Goal: Find specific page/section: Find specific page/section

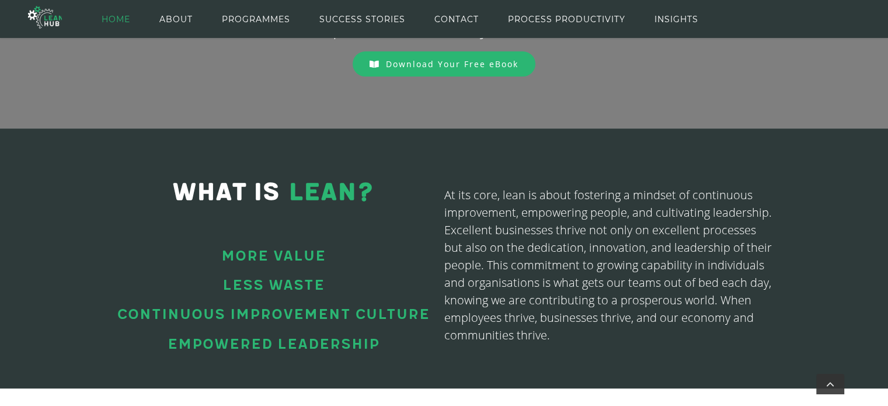
scroll to position [217, 0]
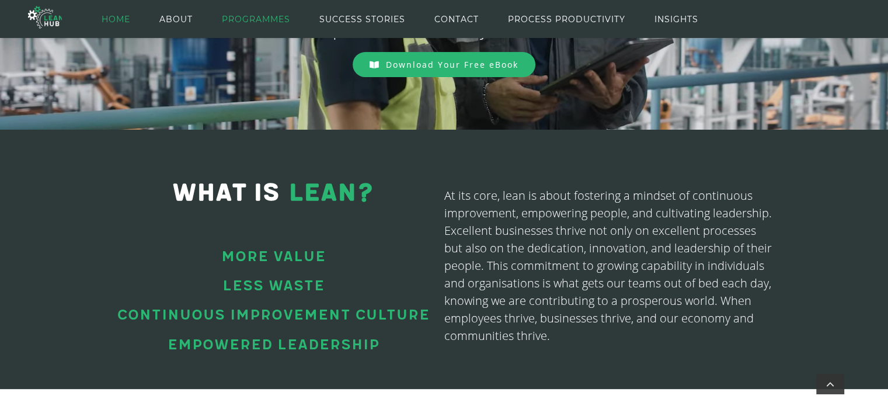
click at [270, 16] on span "PROGRAMMES" at bounding box center [256, 19] width 68 height 53
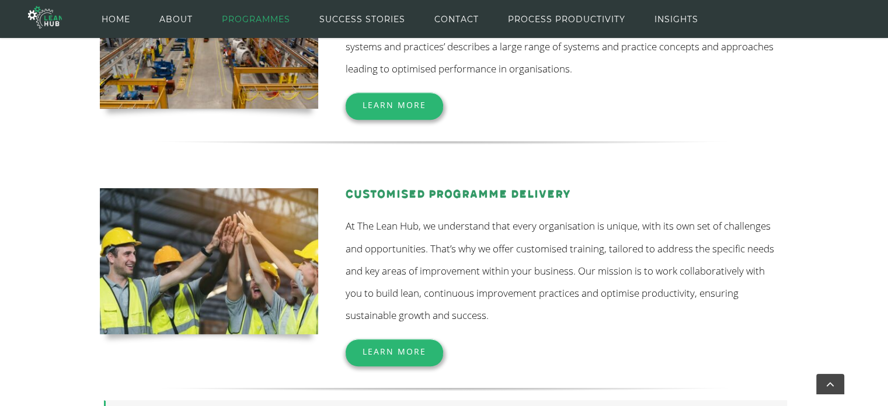
scroll to position [526, 0]
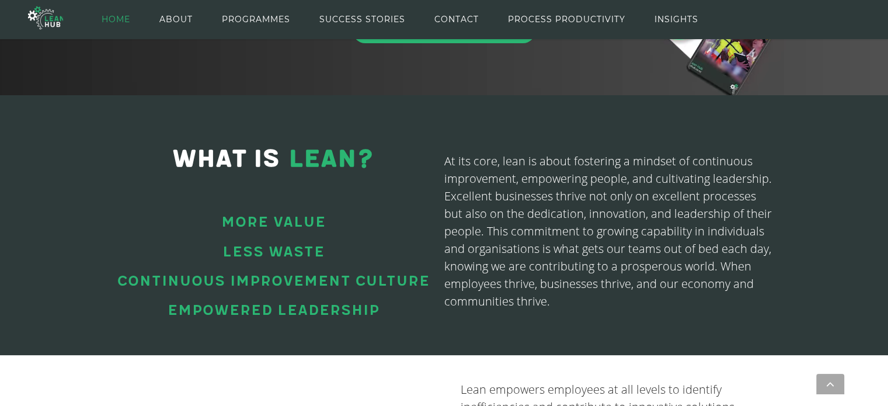
scroll to position [254, 0]
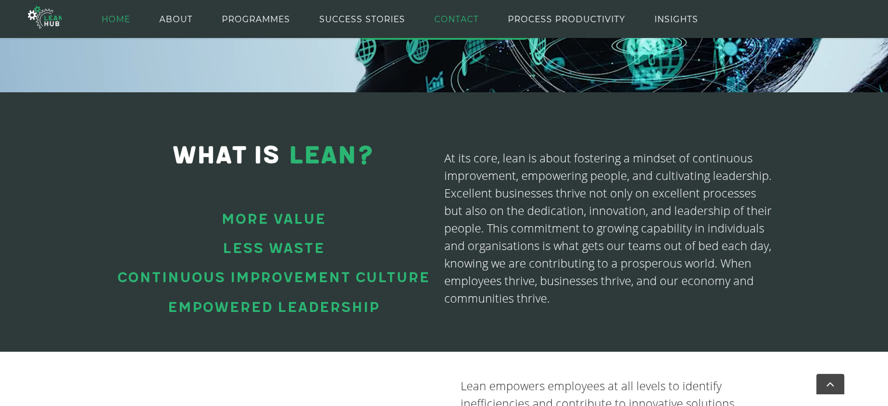
click at [454, 20] on span "CONTACT" at bounding box center [456, 19] width 44 height 53
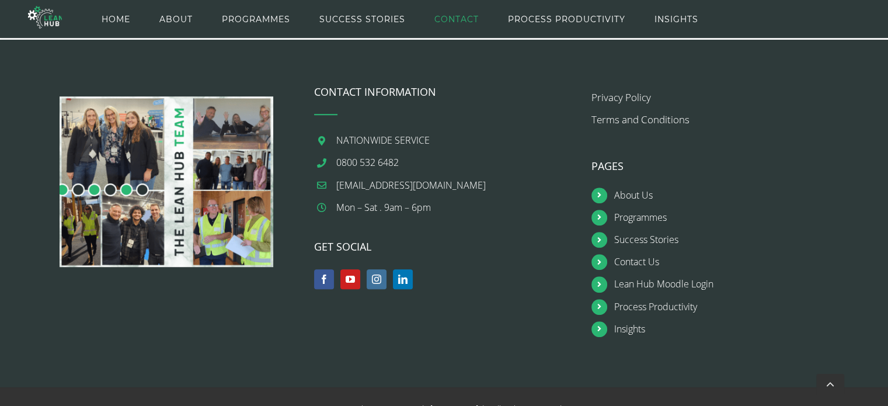
scroll to position [894, 0]
